Goal: Information Seeking & Learning: Learn about a topic

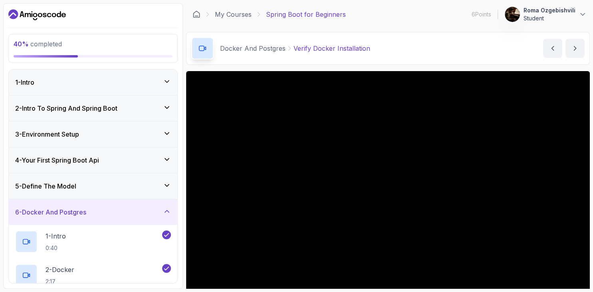
scroll to position [46, 0]
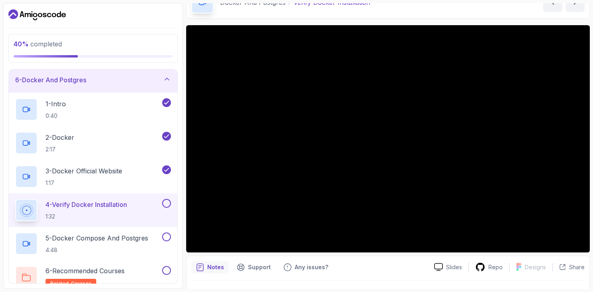
click at [122, 203] on p "4 - Verify Docker Installation" at bounding box center [87, 205] width 82 height 10
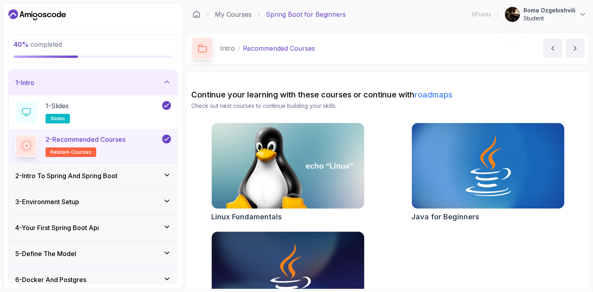
click at [115, 80] on div "1 - Intro" at bounding box center [93, 83] width 156 height 10
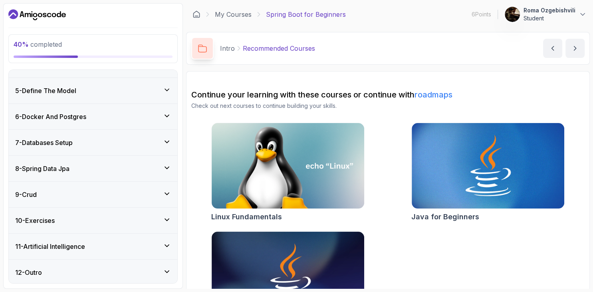
scroll to position [19, 0]
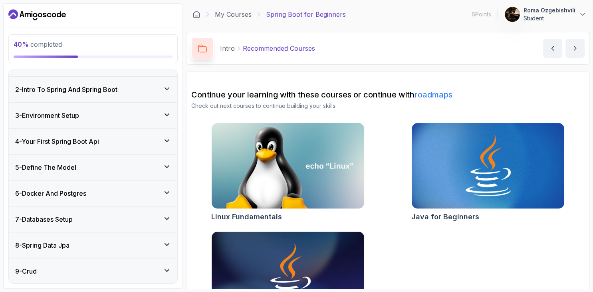
click at [99, 140] on h3 "4 - Your First Spring Boot Api" at bounding box center [57, 142] width 84 height 10
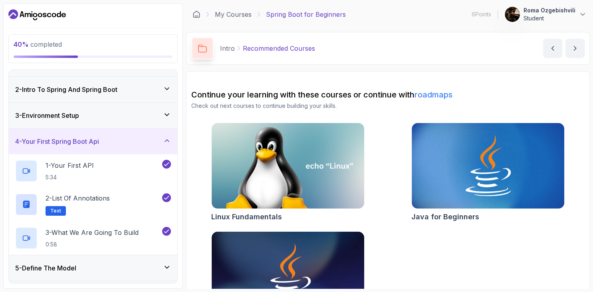
click at [99, 141] on h3 "4 - Your First Spring Boot Api" at bounding box center [57, 142] width 84 height 10
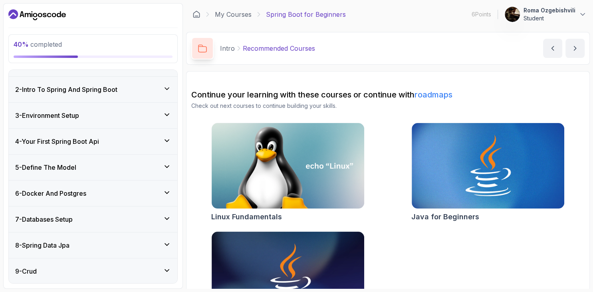
click at [65, 165] on h3 "5 - Define The Model" at bounding box center [45, 168] width 61 height 10
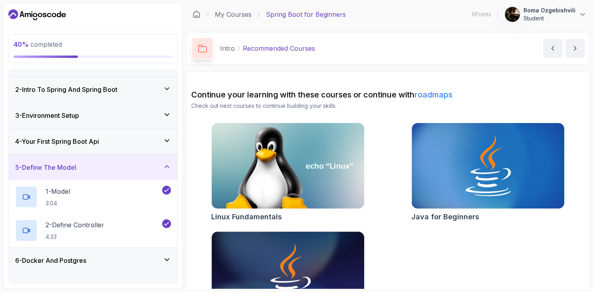
click at [62, 163] on h3 "5 - Define The Model" at bounding box center [45, 168] width 61 height 10
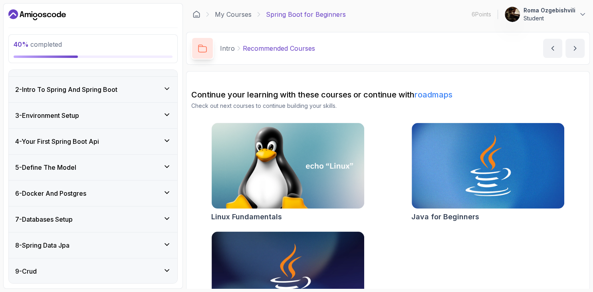
click at [52, 194] on h3 "6 - Docker And Postgres" at bounding box center [50, 194] width 71 height 10
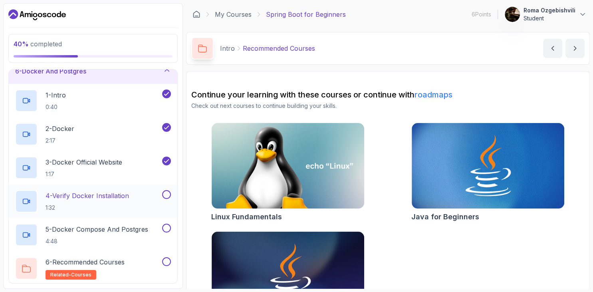
scroll to position [142, 0]
click at [52, 190] on p "4 - Verify Docker Installation" at bounding box center [88, 195] width 84 height 10
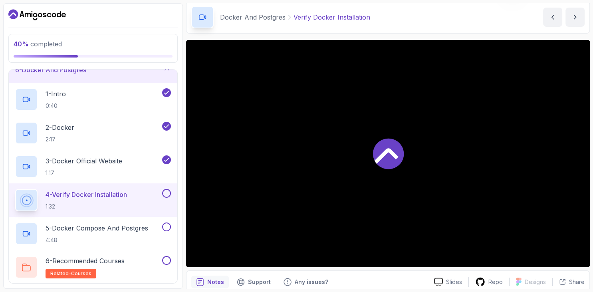
scroll to position [30, 0]
